Goal: Task Accomplishment & Management: Use online tool/utility

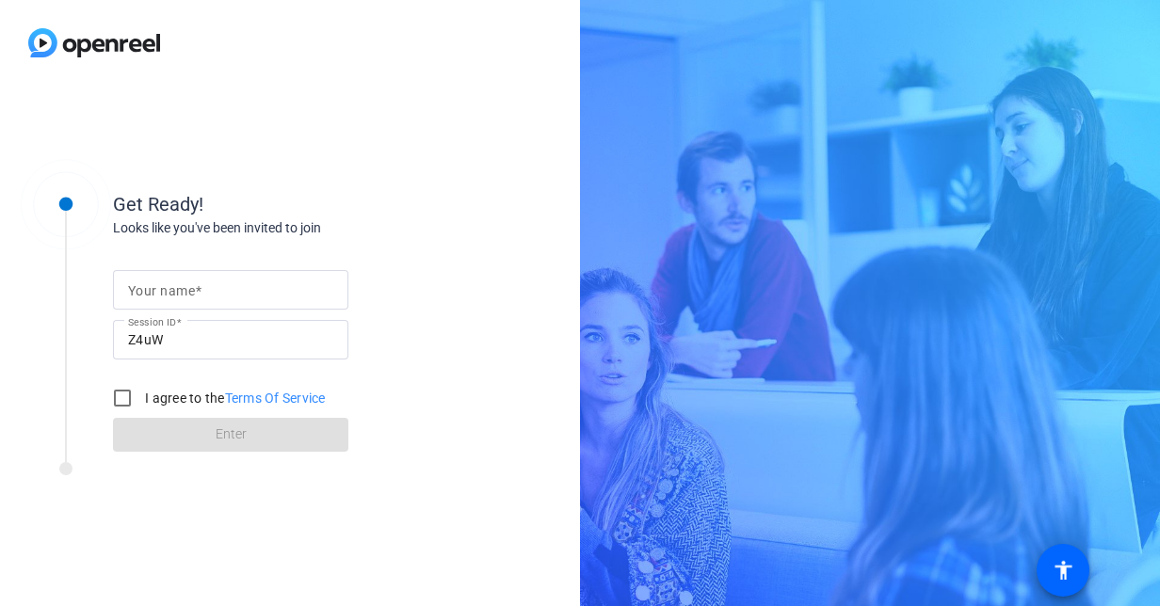
click at [182, 286] on mat-label "Your name" at bounding box center [161, 290] width 67 height 15
click at [182, 286] on input "Your name" at bounding box center [230, 290] width 205 height 23
type input "Maurissa"
click at [124, 480] on div at bounding box center [254, 474] width 471 height 24
click at [122, 391] on input "I agree to the Terms Of Service" at bounding box center [123, 398] width 38 height 38
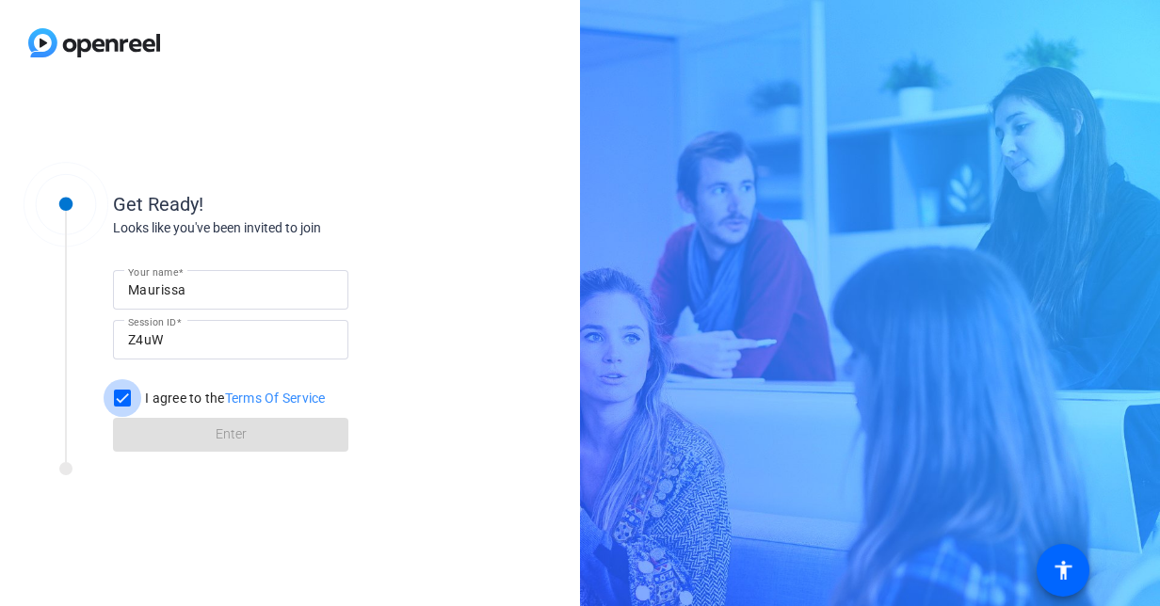
checkbox input "true"
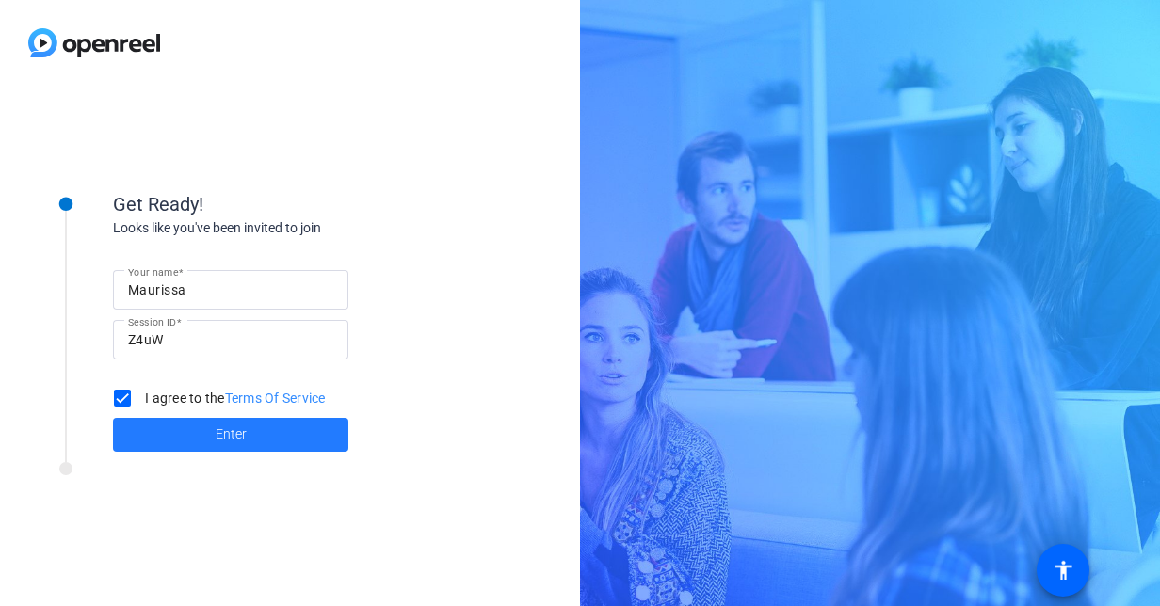
click at [187, 435] on span at bounding box center [230, 434] width 235 height 45
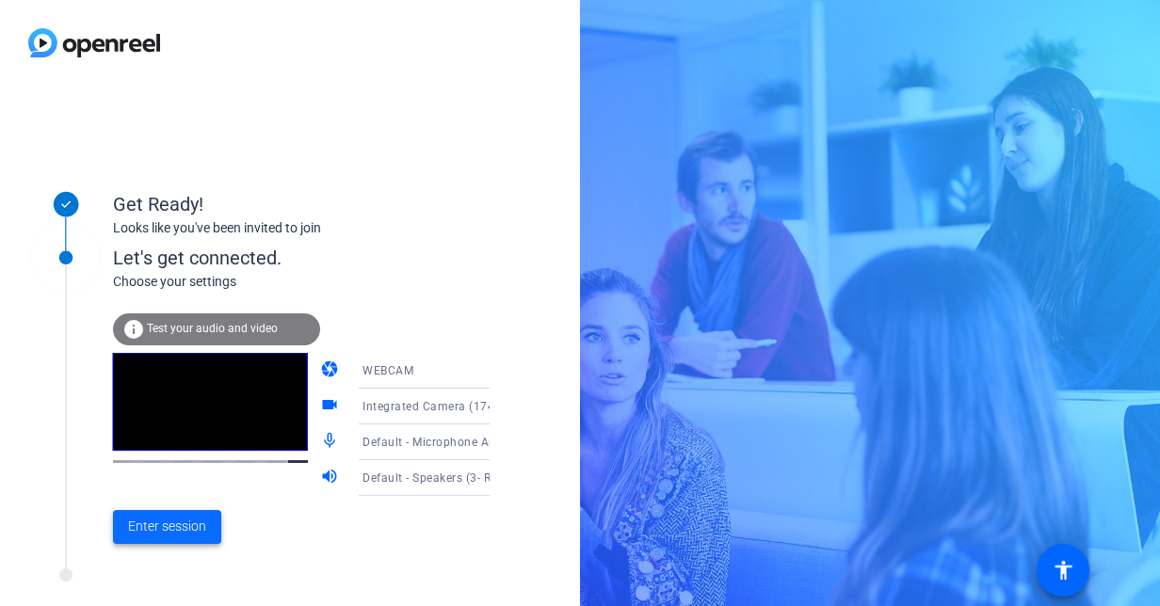
click at [153, 519] on span "Enter session" at bounding box center [167, 527] width 78 height 20
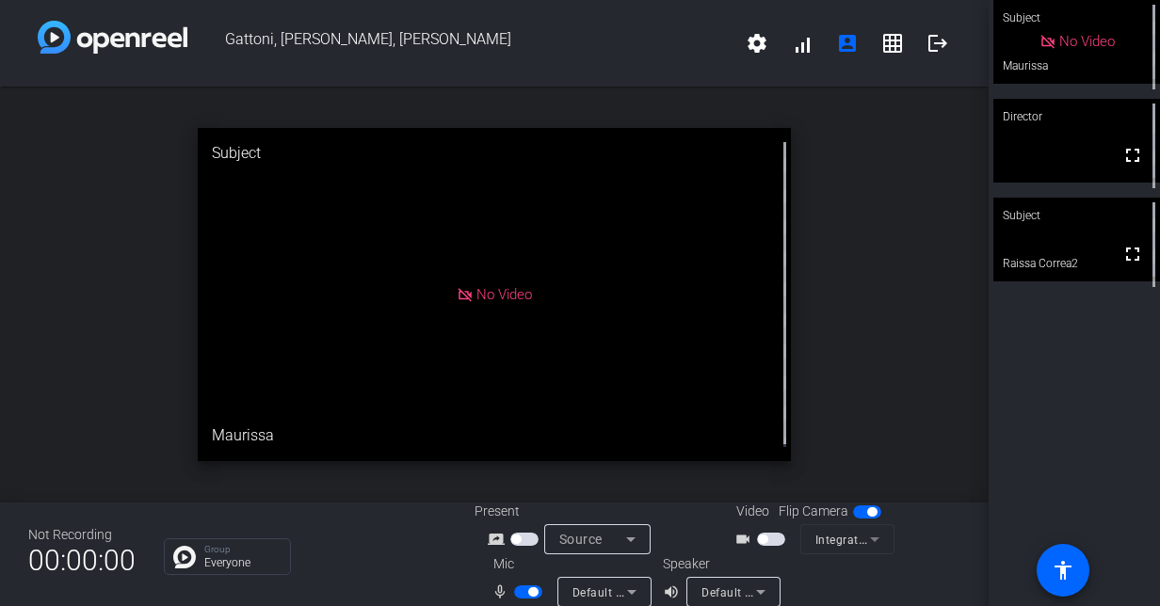
click at [761, 539] on span "button" at bounding box center [762, 539] width 9 height 9
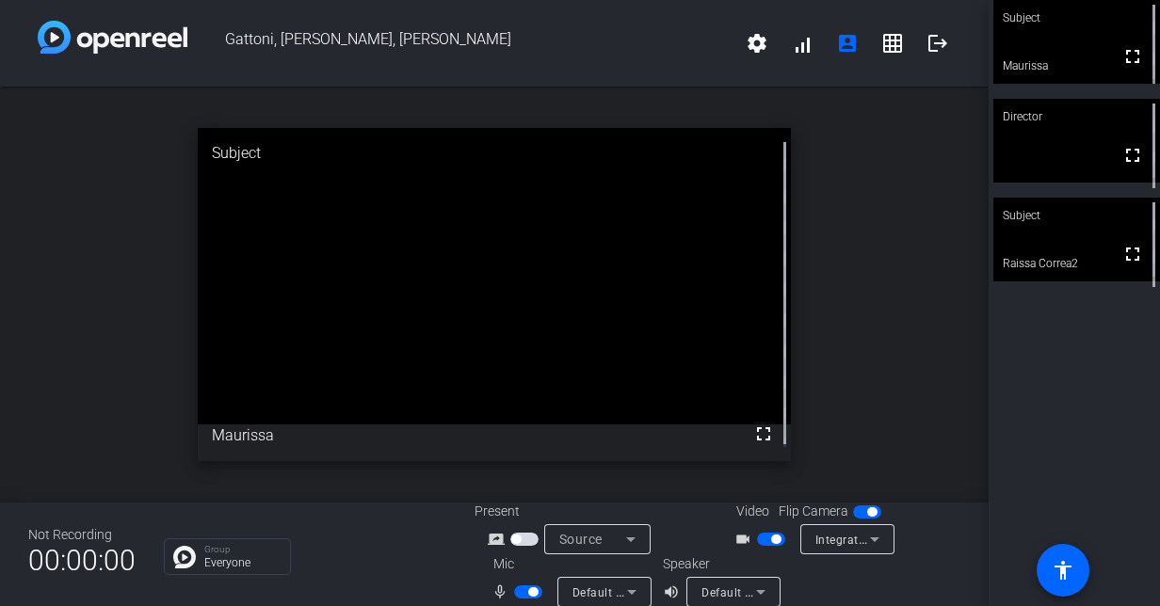
click at [757, 537] on span "button" at bounding box center [771, 539] width 28 height 13
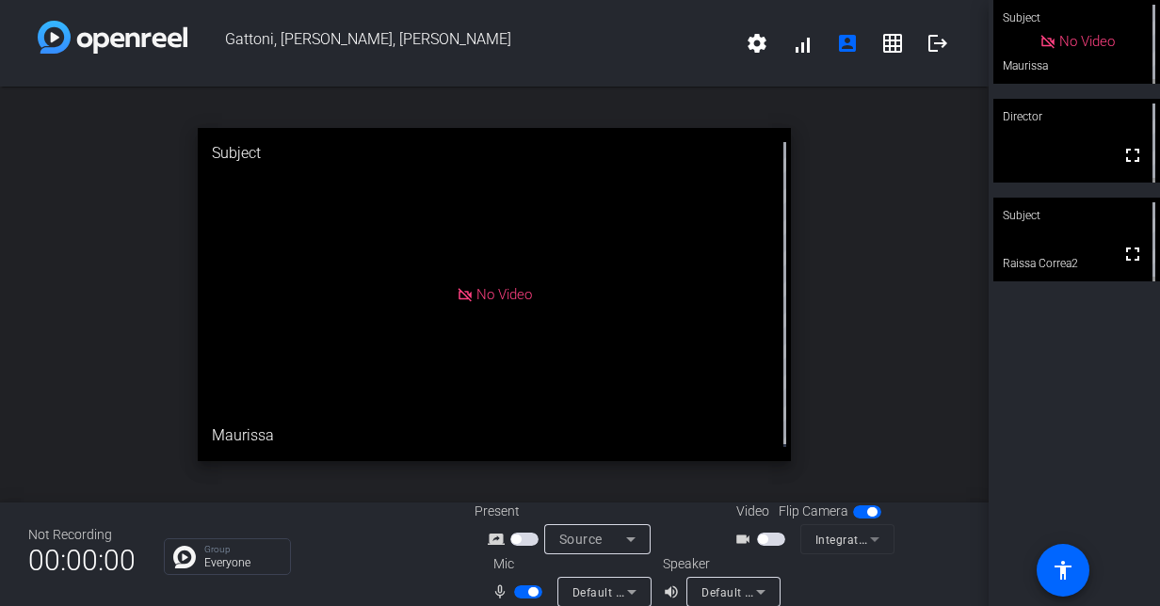
click at [761, 532] on mat-slide-toggle at bounding box center [773, 539] width 32 height 20
click at [758, 538] on span "button" at bounding box center [762, 539] width 9 height 9
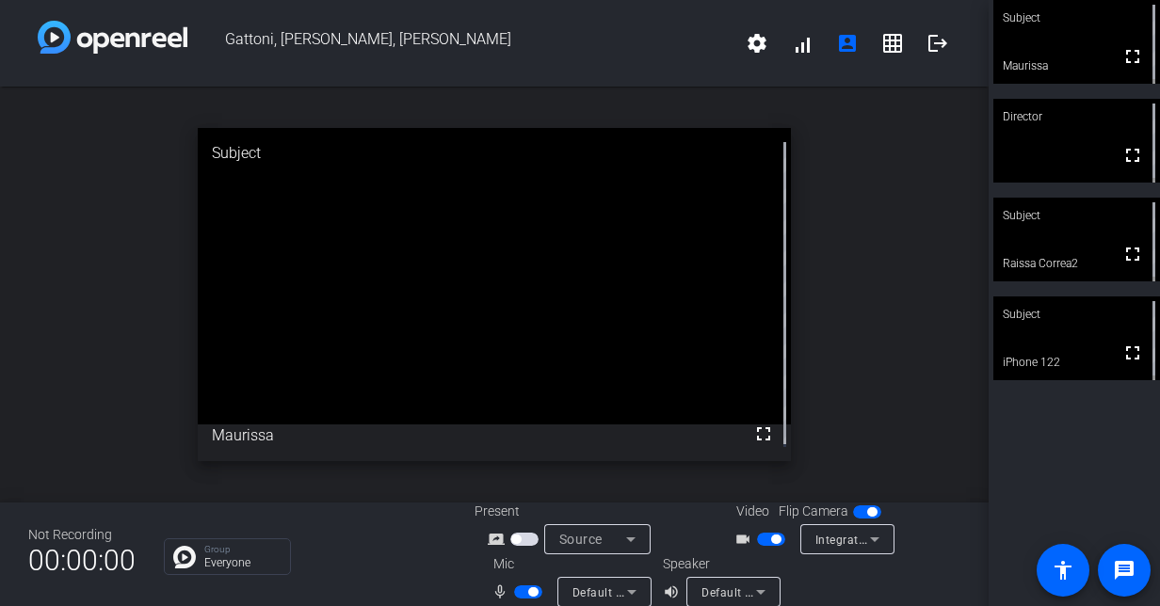
click at [1138, 448] on div "Subject fullscreen Maurissa Director fullscreen Subject fullscreen Raissa Corre…" at bounding box center [1074, 303] width 171 height 606
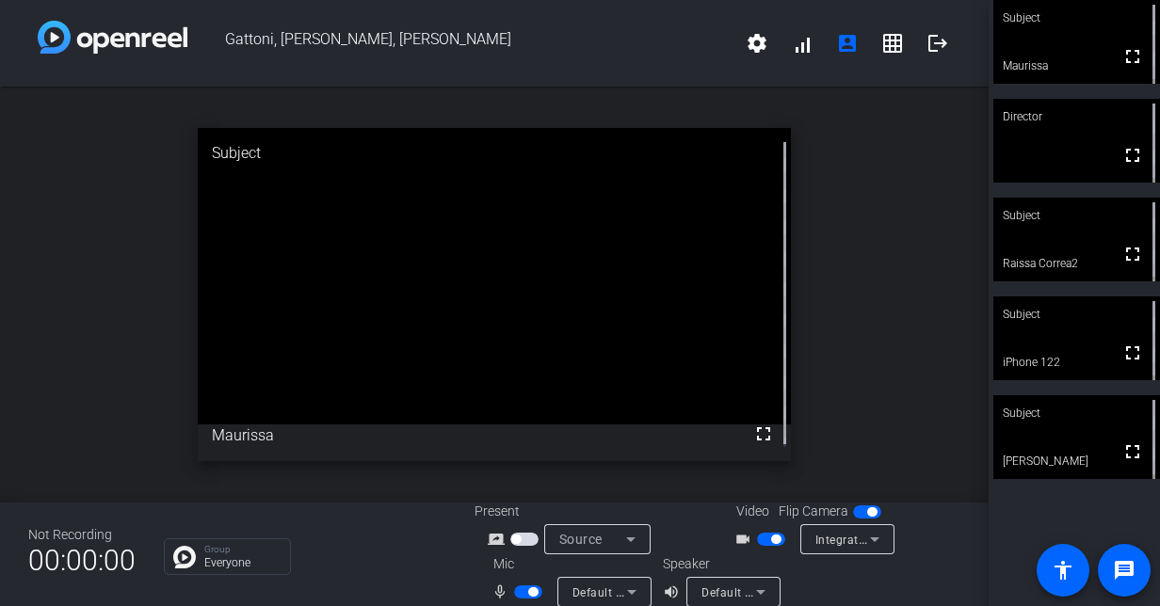
click at [771, 535] on span "button" at bounding box center [775, 539] width 9 height 9
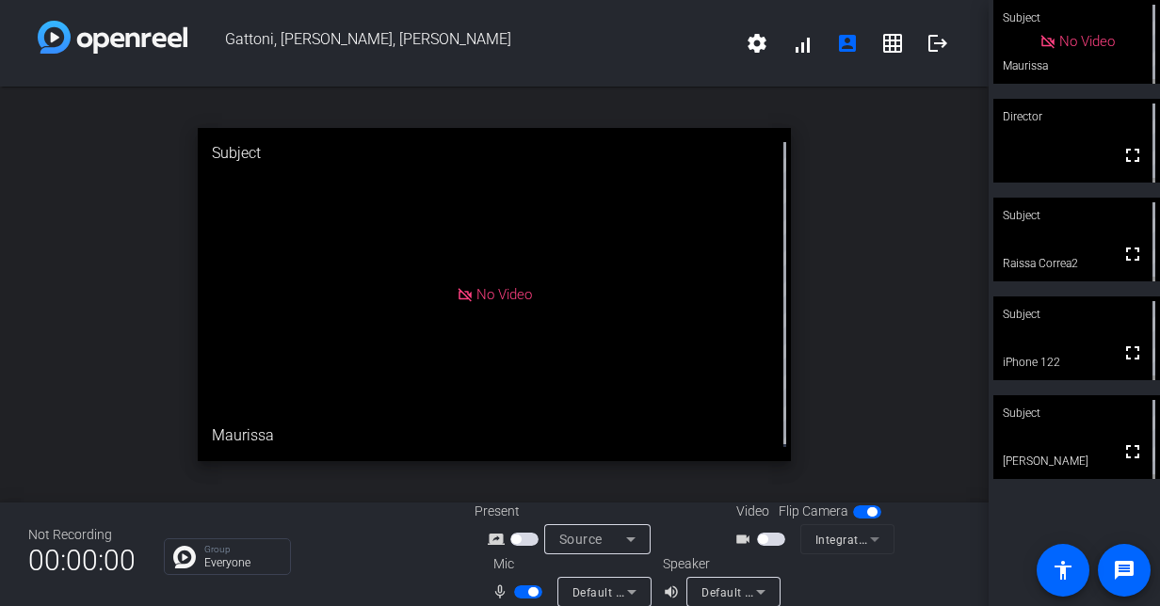
click at [768, 535] on span "button" at bounding box center [771, 539] width 28 height 13
